Goal: Find contact information: Find contact information

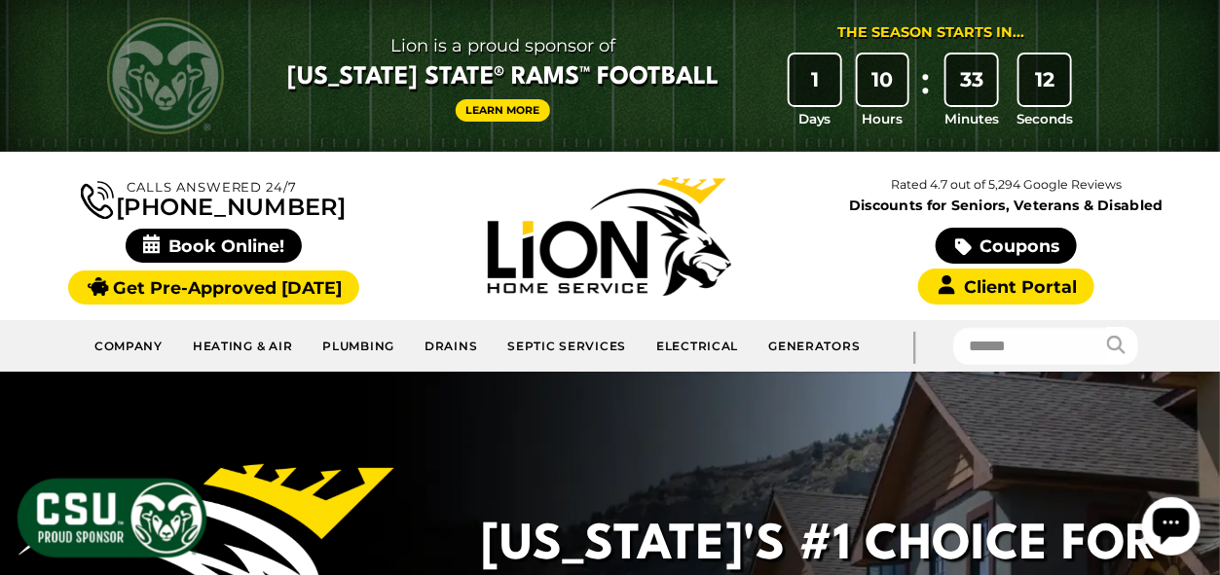
scroll to position [195, 0]
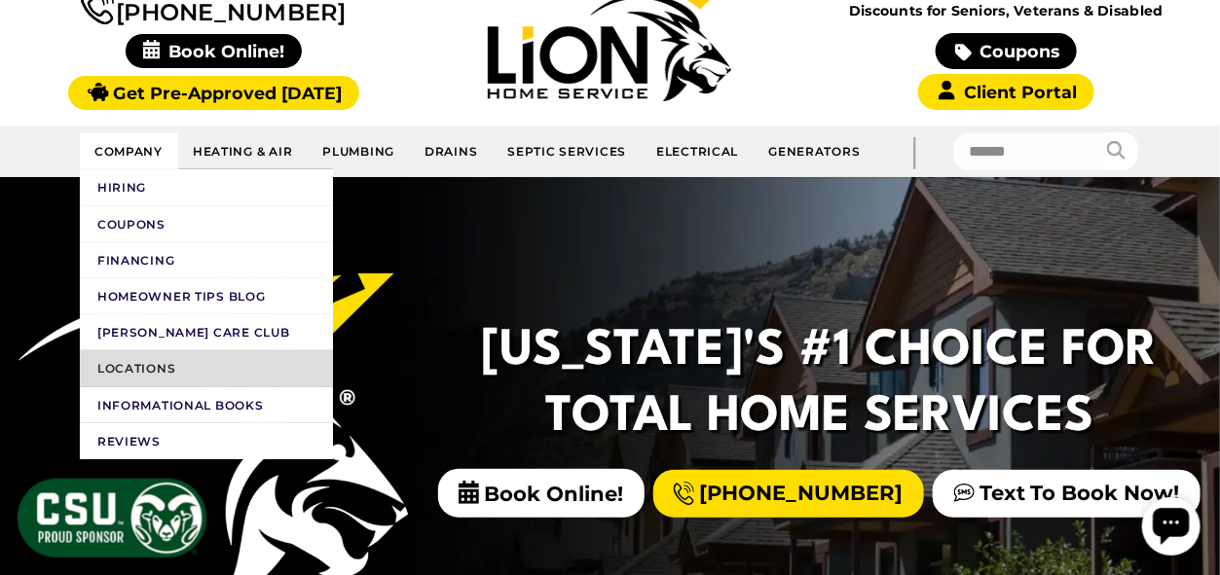
click at [141, 355] on link "Locations" at bounding box center [206, 368] width 253 height 36
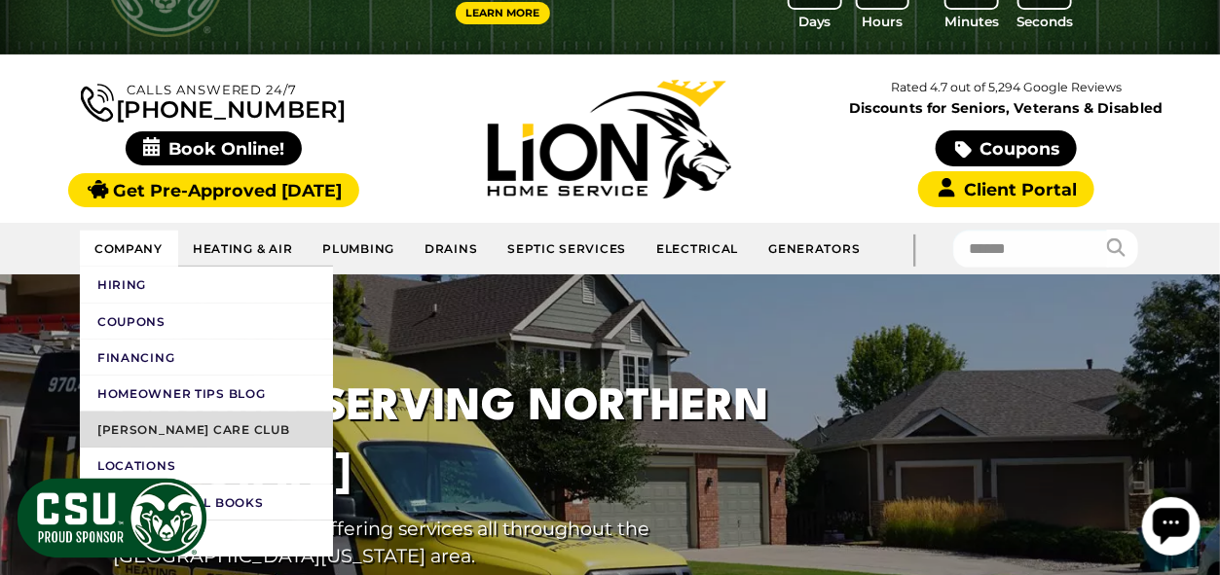
scroll to position [195, 0]
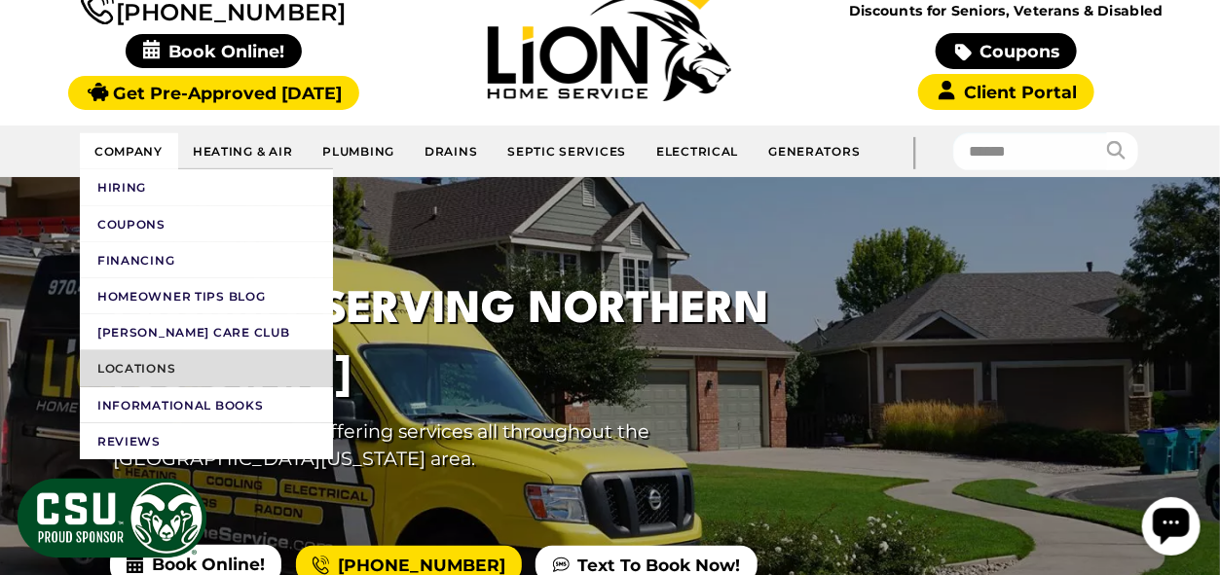
click at [134, 358] on link "Locations" at bounding box center [206, 368] width 253 height 36
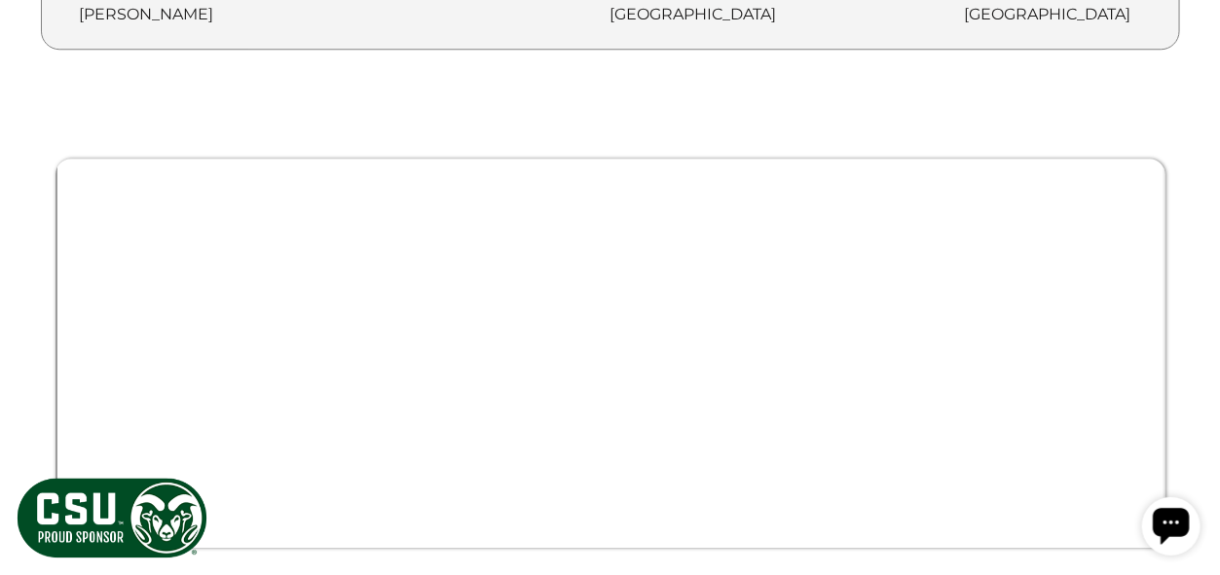
scroll to position [1655, 0]
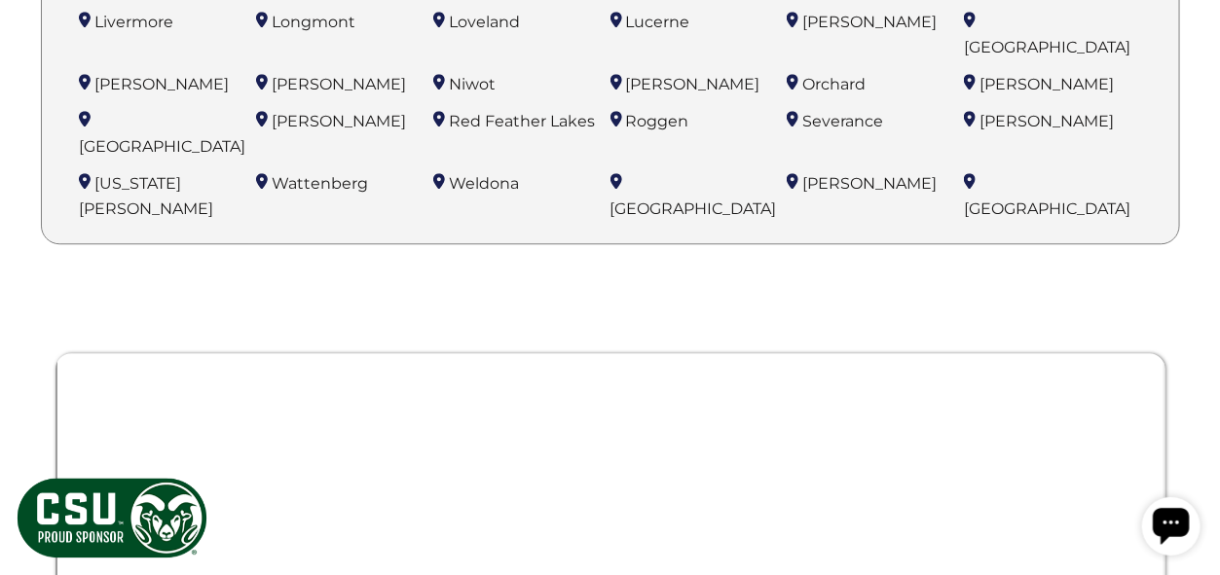
click at [675, 307] on div at bounding box center [610, 572] width 1110 height 530
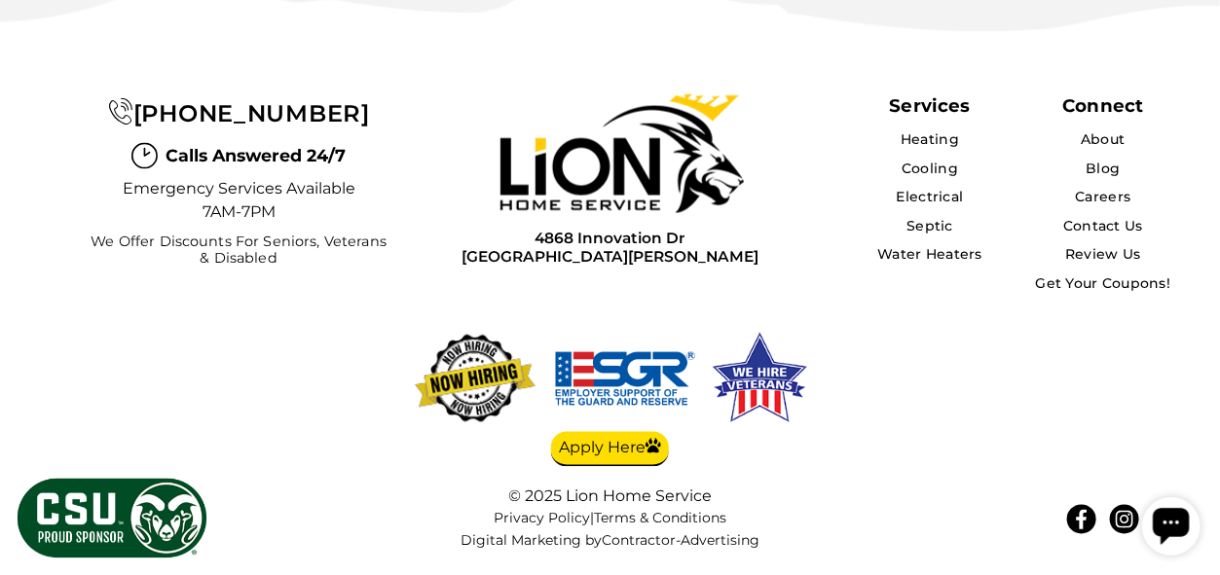
scroll to position [4182, 0]
click at [1107, 135] on link "About" at bounding box center [1102, 139] width 46 height 18
click at [1109, 138] on link "About" at bounding box center [1102, 139] width 46 height 18
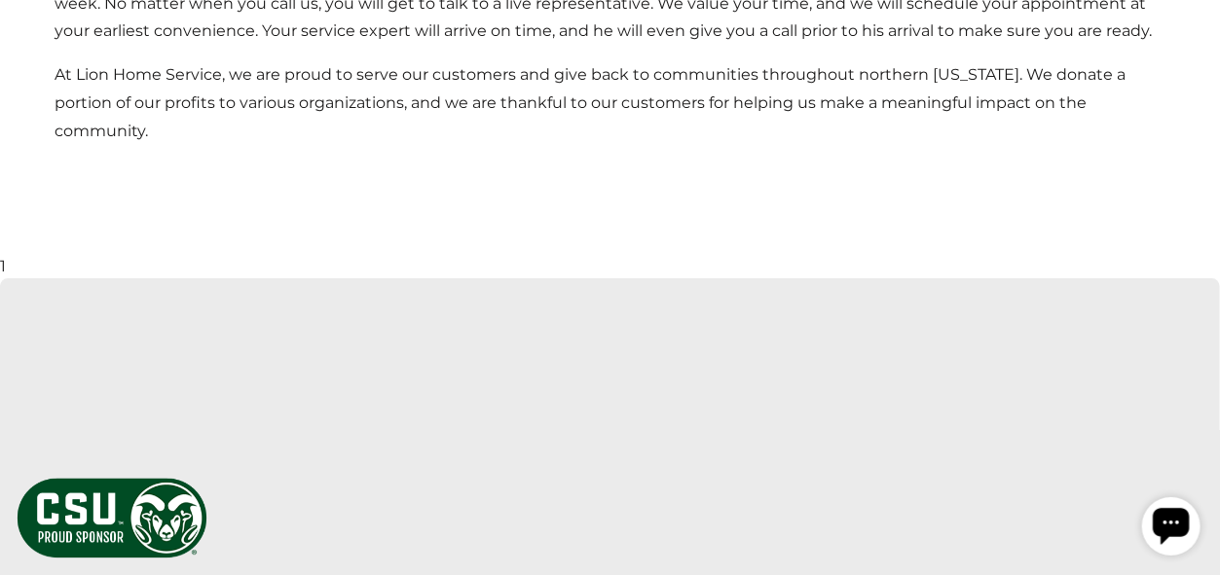
scroll to position [2141, 0]
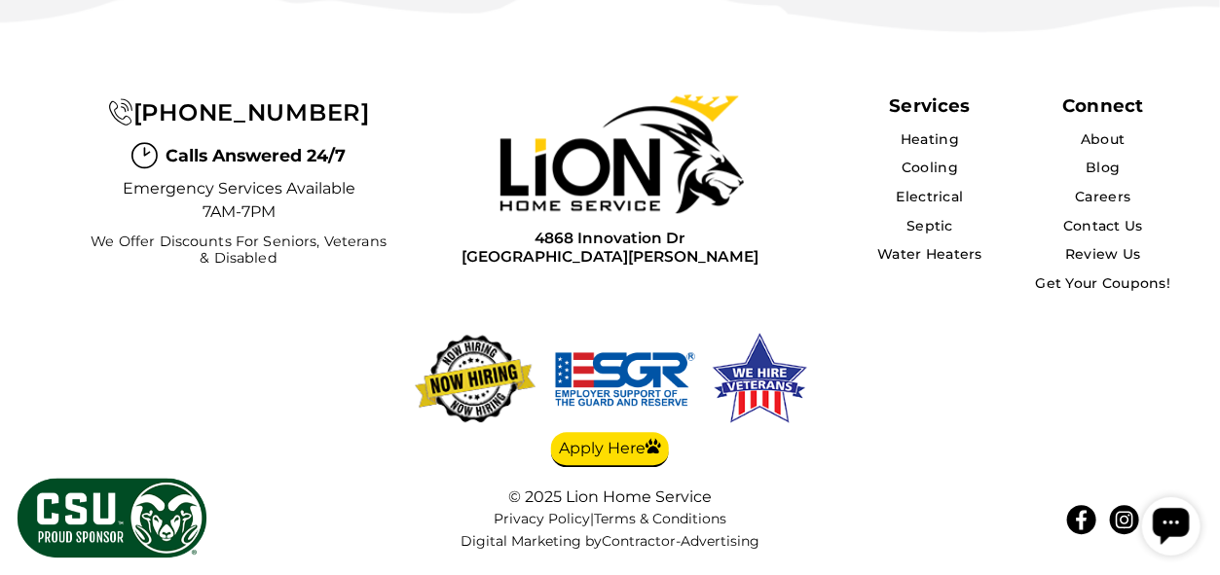
scroll to position [5144, 0]
drag, startPoint x: 706, startPoint y: 252, endPoint x: 500, endPoint y: 243, distance: 205.6
click at [505, 243] on div "[STREET_ADDRESS][PERSON_NAME]" at bounding box center [610, 246] width 378 height 42
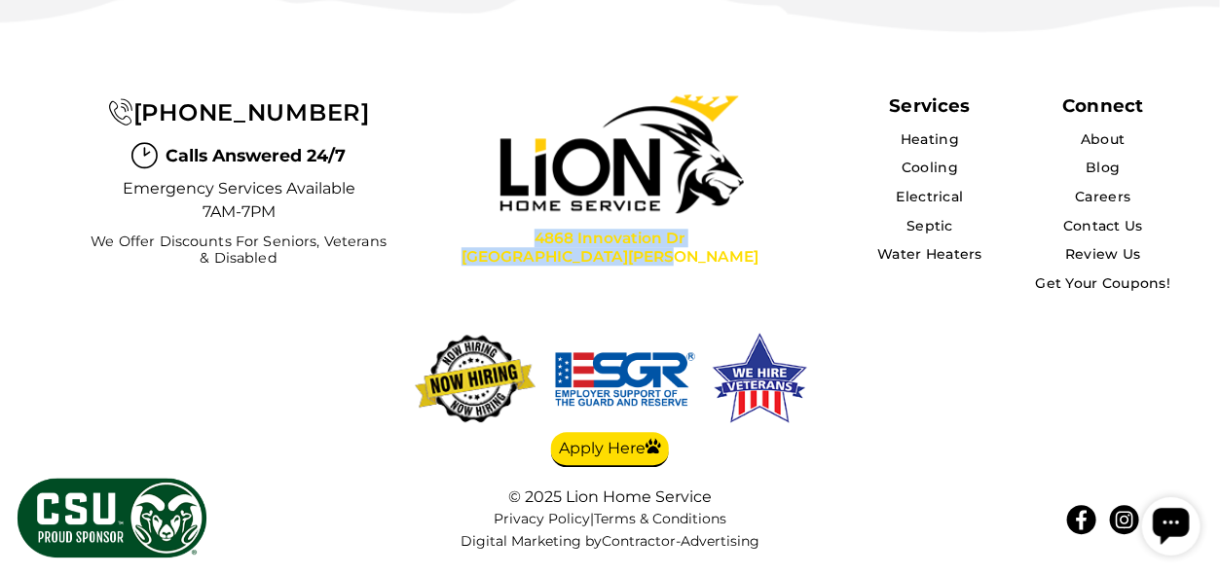
copy div "[STREET_ADDRESS][PERSON_NAME]"
